Goal: Navigation & Orientation: Go to known website

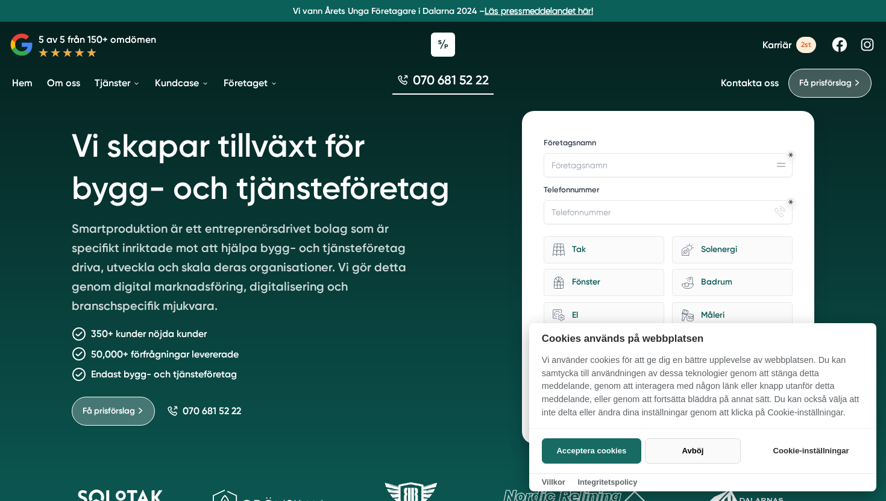
click at [700, 458] on button "Avböj" at bounding box center [693, 450] width 96 height 25
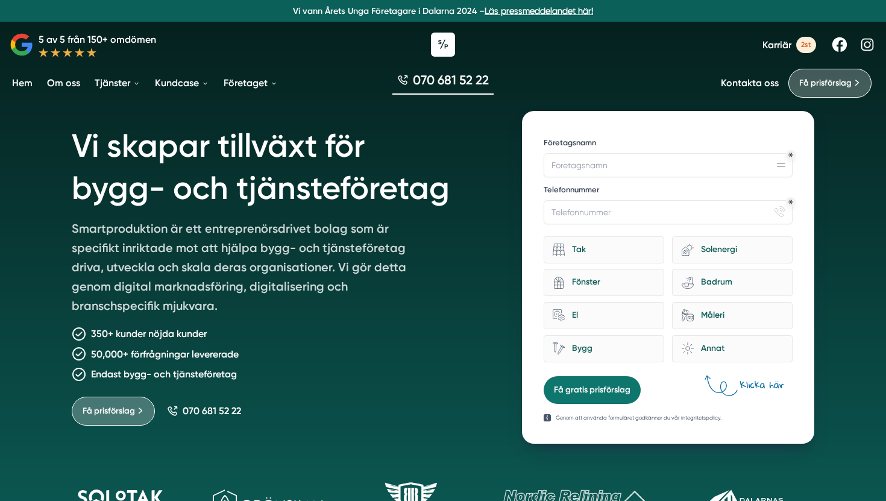
click at [28, 89] on link "Hem" at bounding box center [22, 83] width 25 height 31
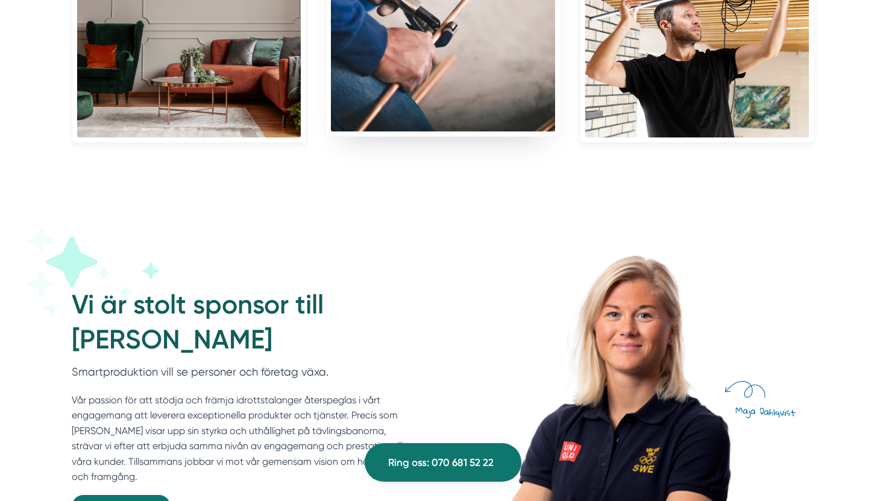
scroll to position [3523, 0]
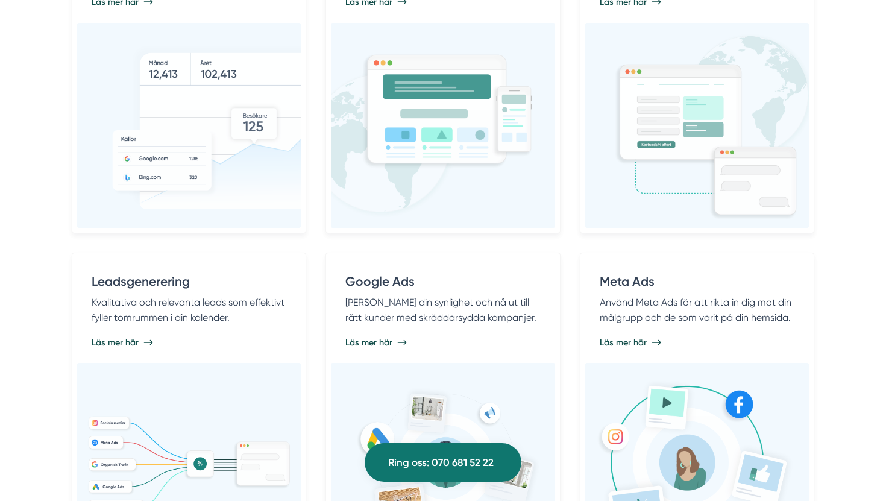
scroll to position [325, 0]
